Goal: Information Seeking & Learning: Learn about a topic

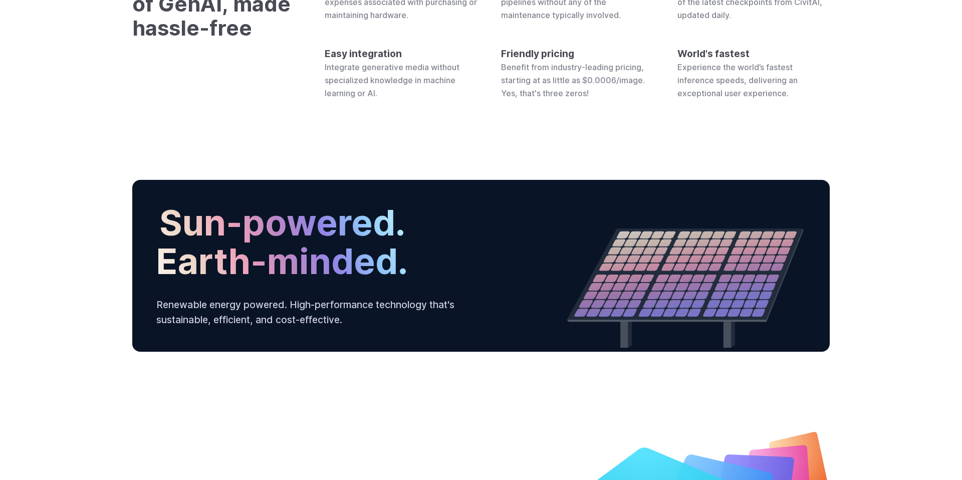
scroll to position [3741, 0]
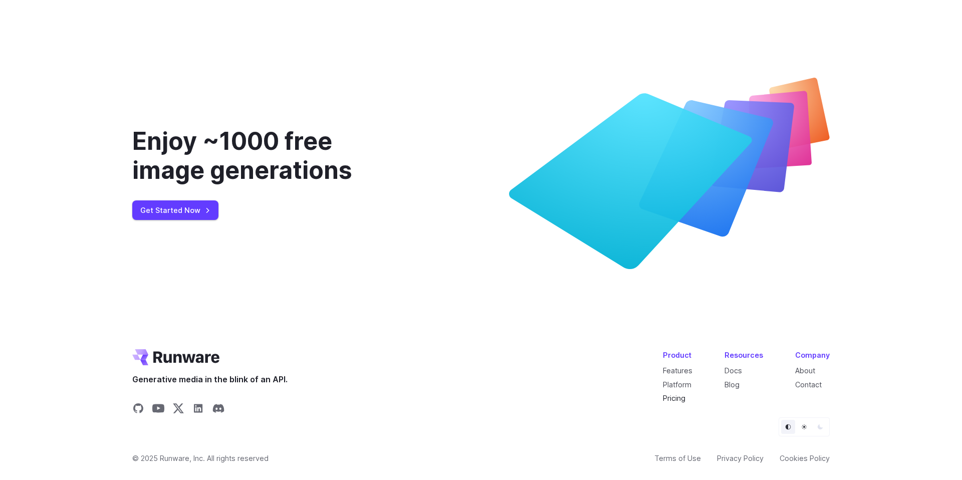
click at [667, 399] on link "Pricing" at bounding box center [674, 398] width 23 height 9
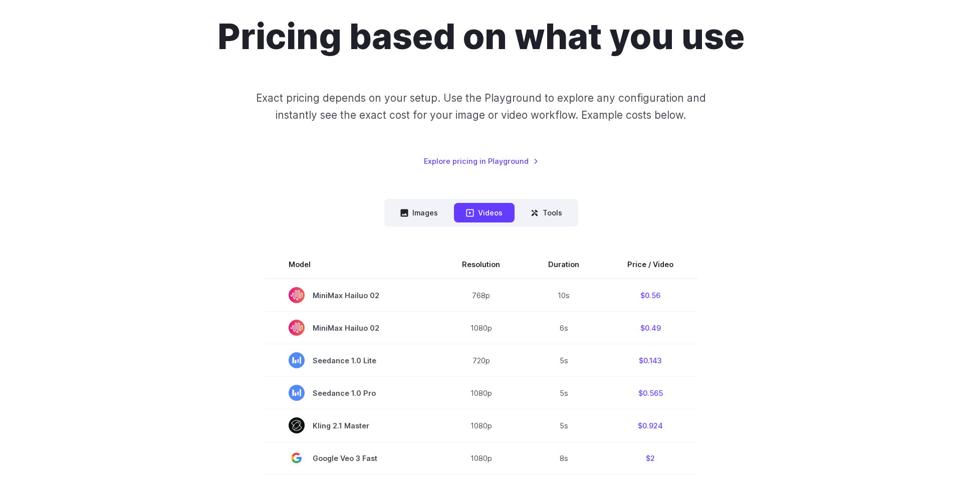
scroll to position [104, 0]
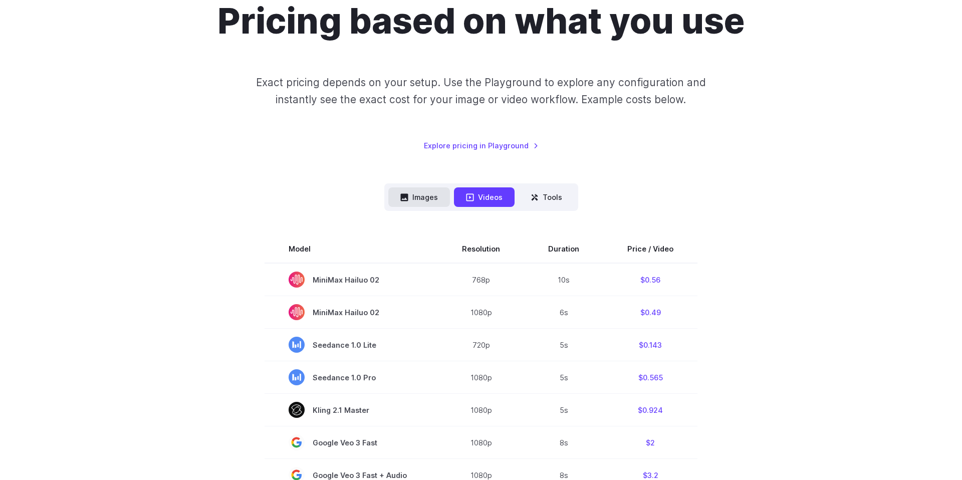
click at [425, 190] on button "Images" at bounding box center [419, 197] width 62 height 20
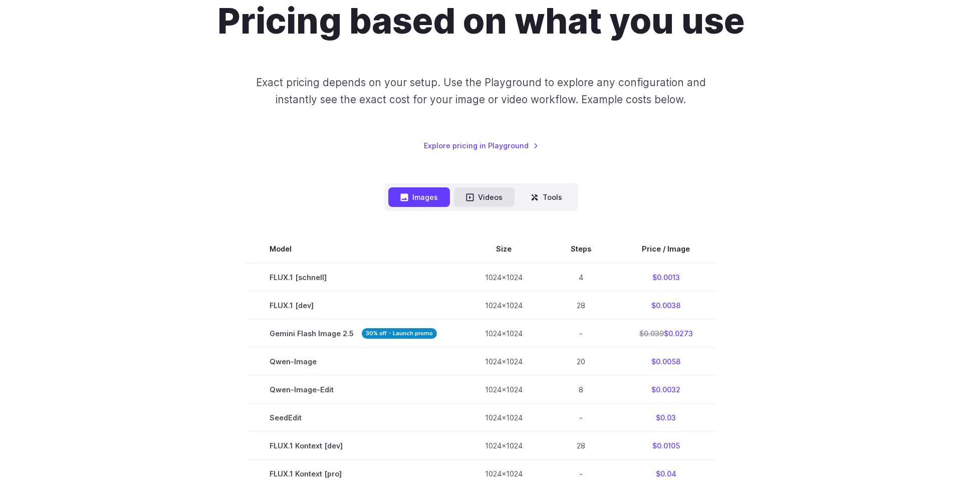
click at [497, 198] on button "Videos" at bounding box center [484, 197] width 61 height 20
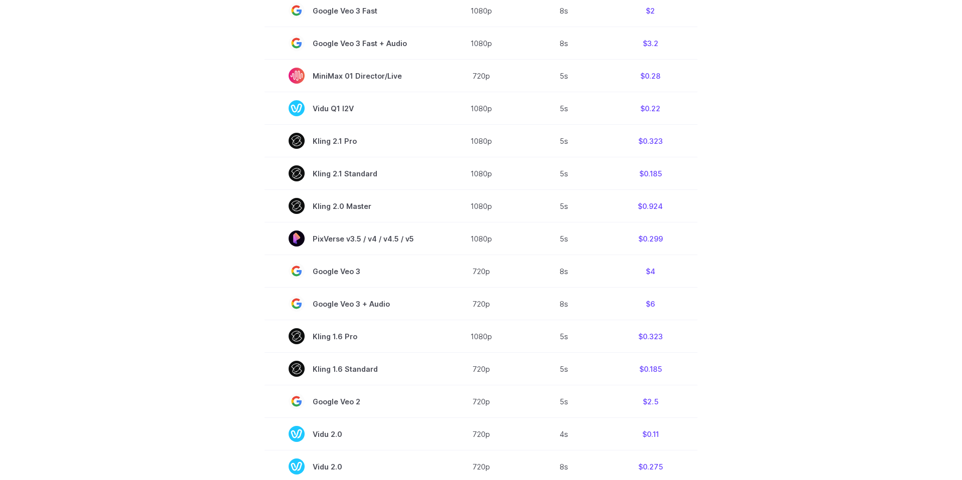
scroll to position [222, 0]
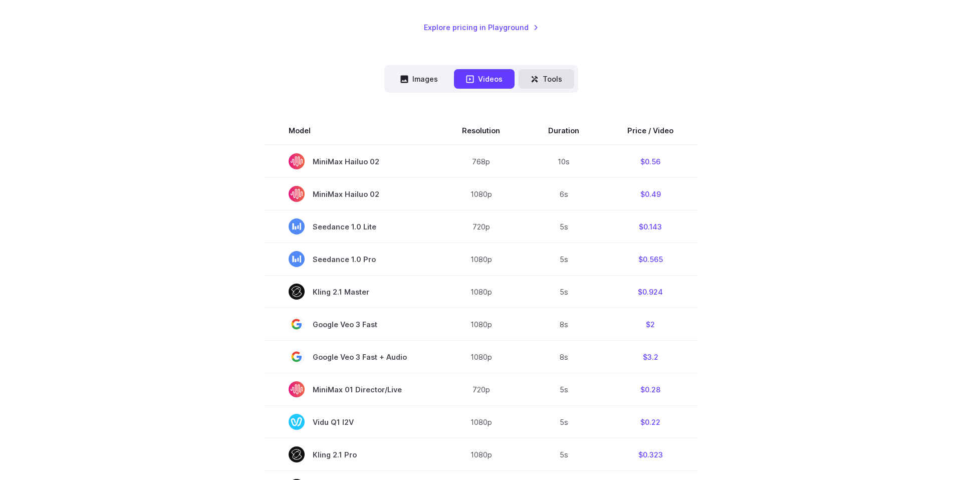
click at [563, 81] on button "Tools" at bounding box center [546, 79] width 56 height 20
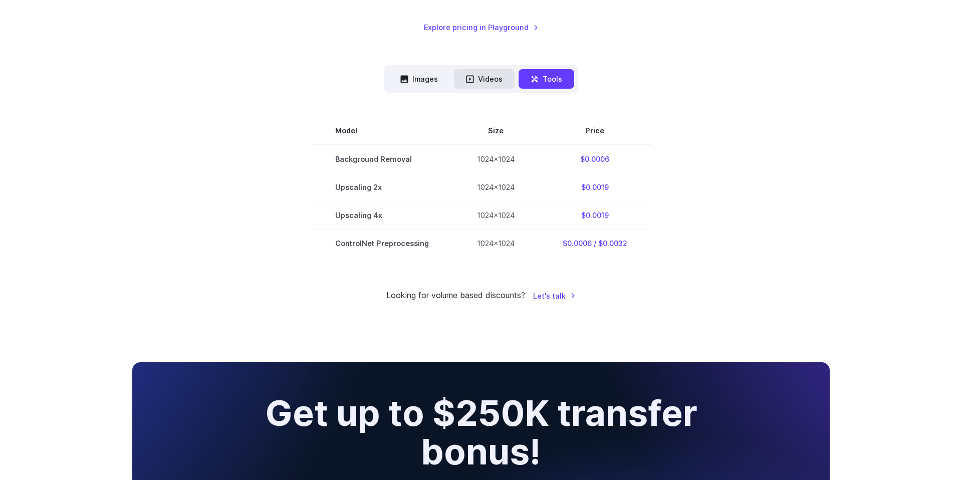
click at [486, 80] on button "Videos" at bounding box center [484, 79] width 61 height 20
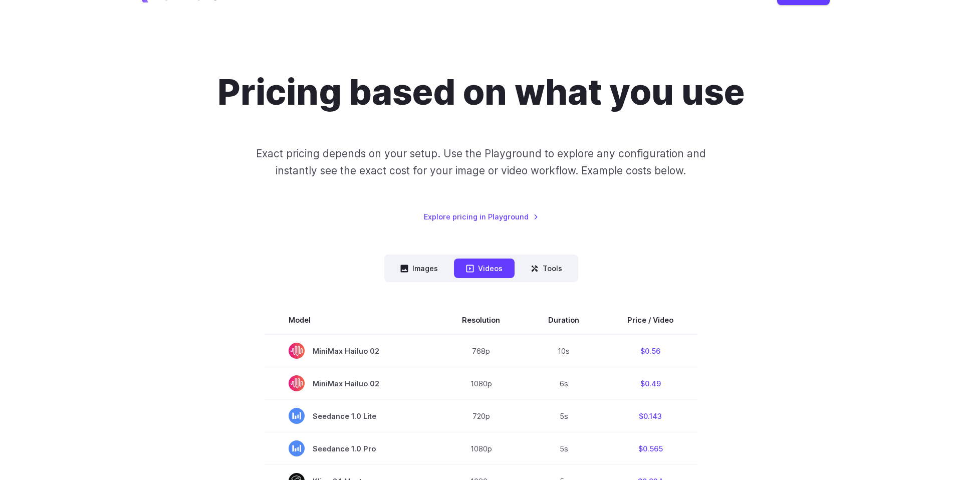
scroll to position [0, 0]
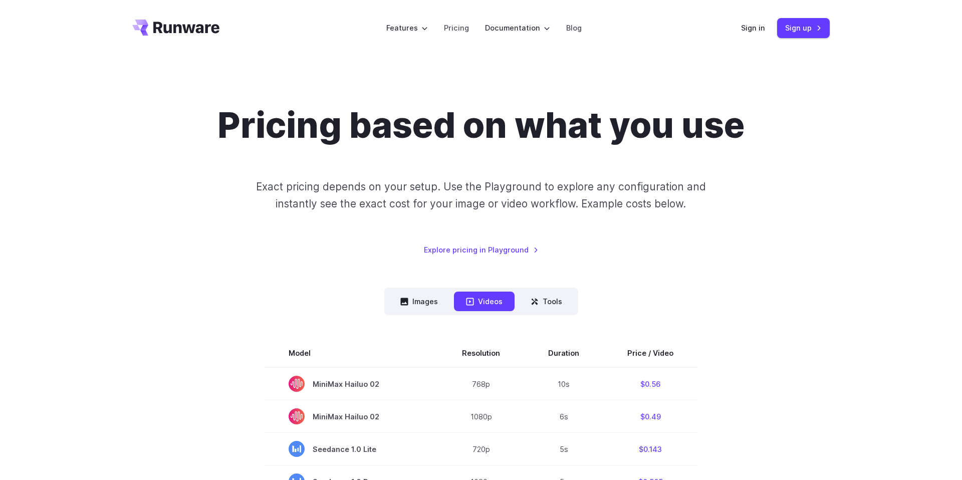
click at [173, 24] on icon "Go to /" at bounding box center [175, 28] width 87 height 16
